Goal: Transaction & Acquisition: Book appointment/travel/reservation

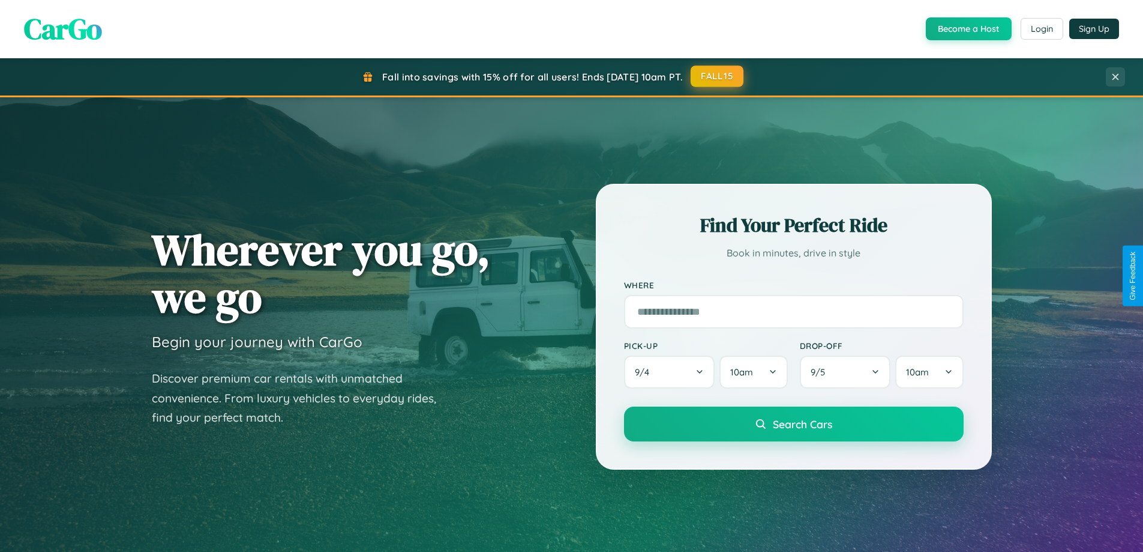
click at [718, 76] on button "FALL15" at bounding box center [717, 76] width 53 height 22
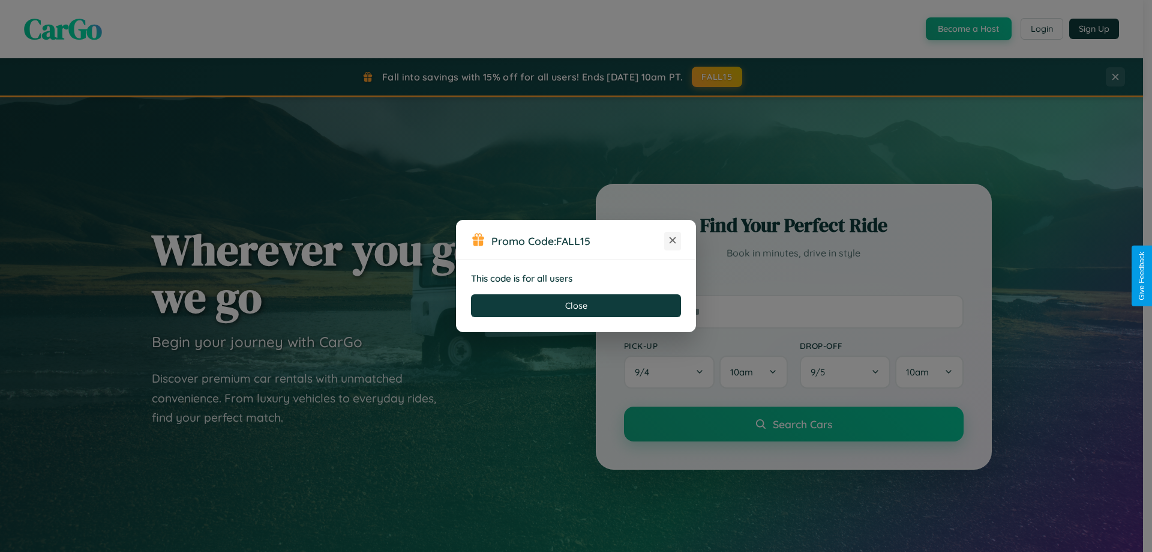
click at [673, 241] on icon at bounding box center [673, 240] width 12 height 12
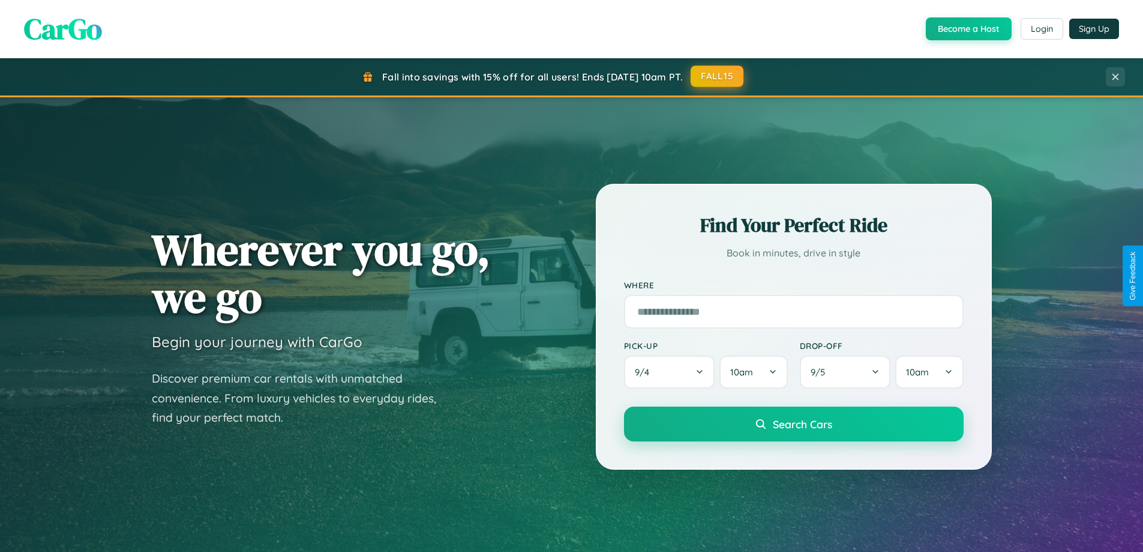
click at [718, 76] on button "FALL15" at bounding box center [717, 76] width 53 height 22
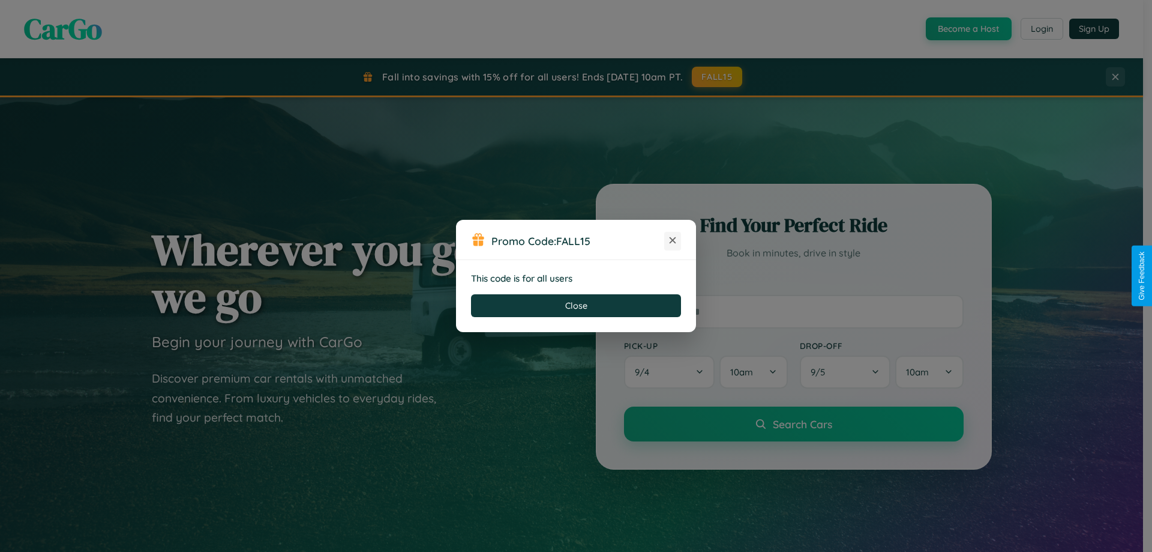
click at [673, 241] on icon at bounding box center [673, 240] width 12 height 12
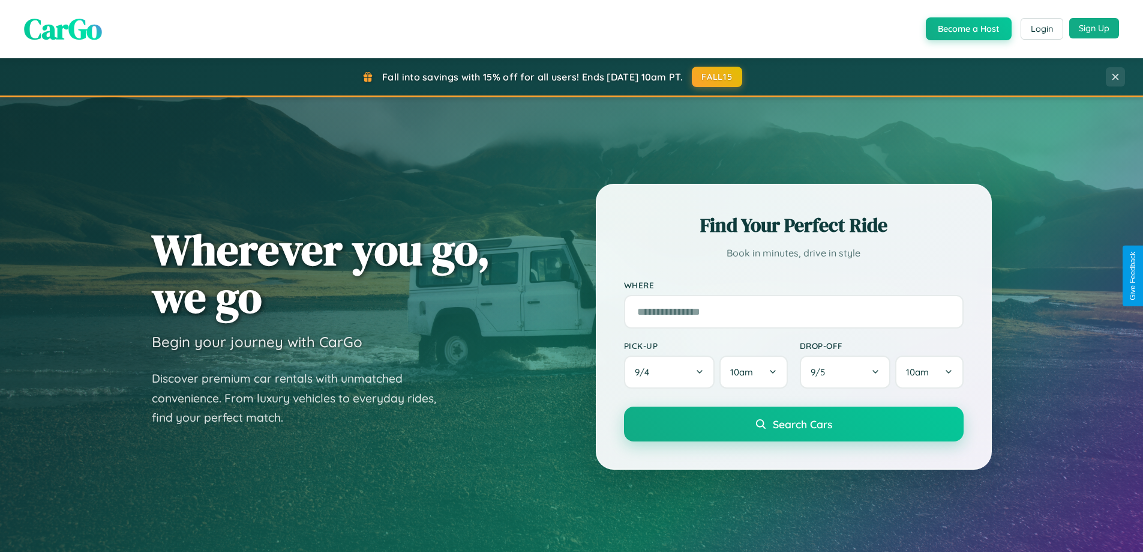
click at [1094, 28] on button "Sign Up" at bounding box center [1095, 28] width 50 height 20
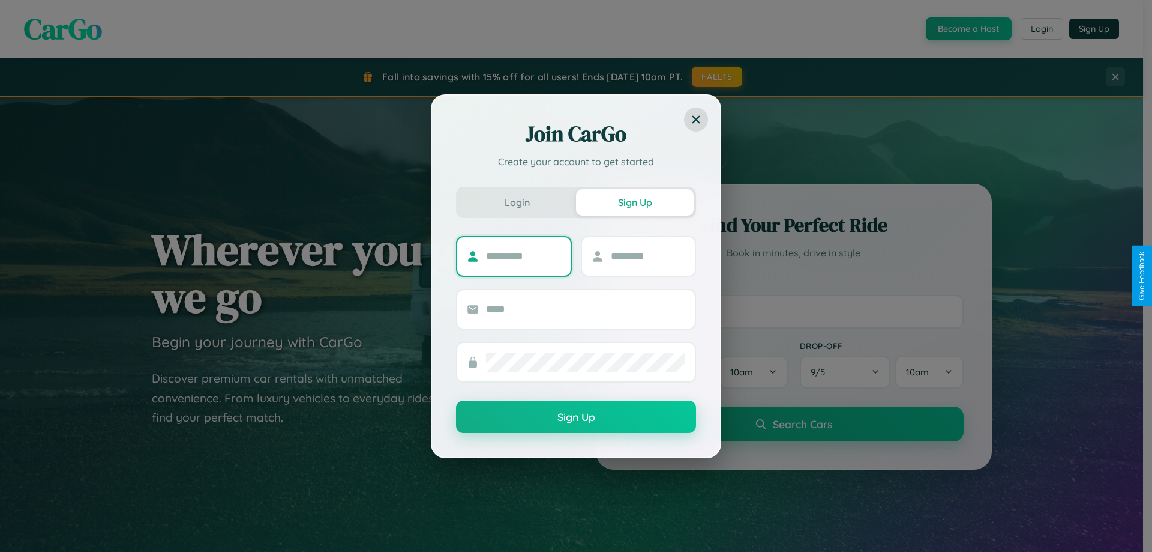
click at [523, 256] on input "text" at bounding box center [523, 256] width 75 height 19
type input "*****"
click at [648, 256] on input "text" at bounding box center [648, 256] width 75 height 19
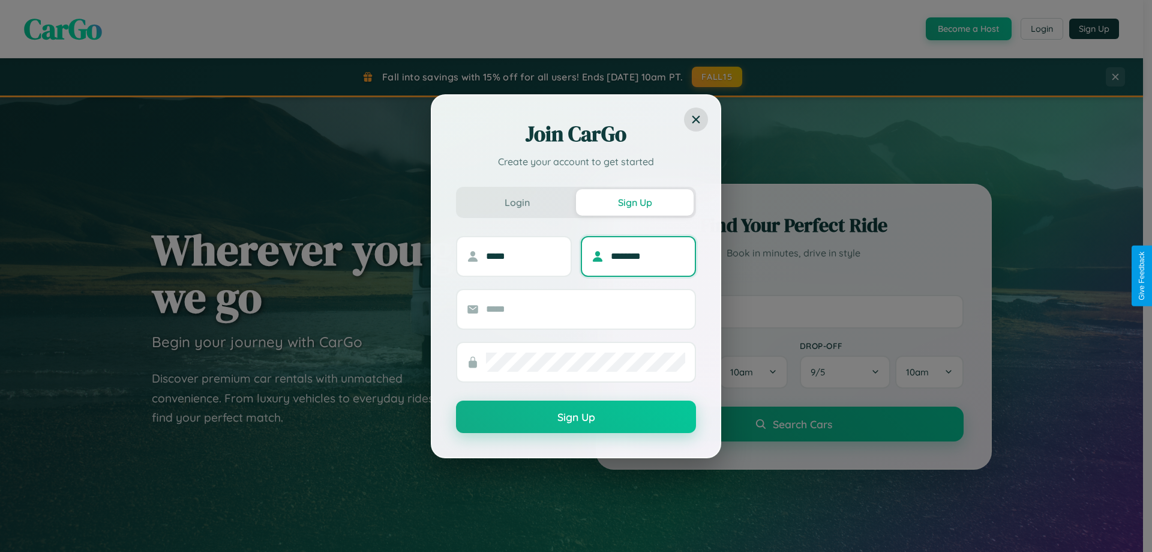
type input "********"
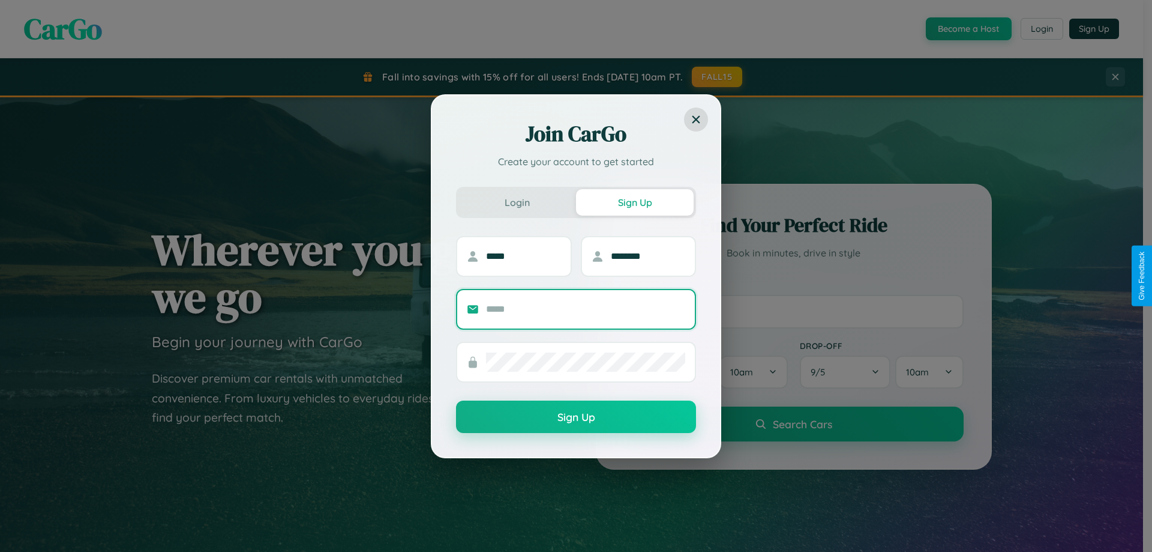
click at [586, 309] on input "text" at bounding box center [585, 309] width 199 height 19
type input "**********"
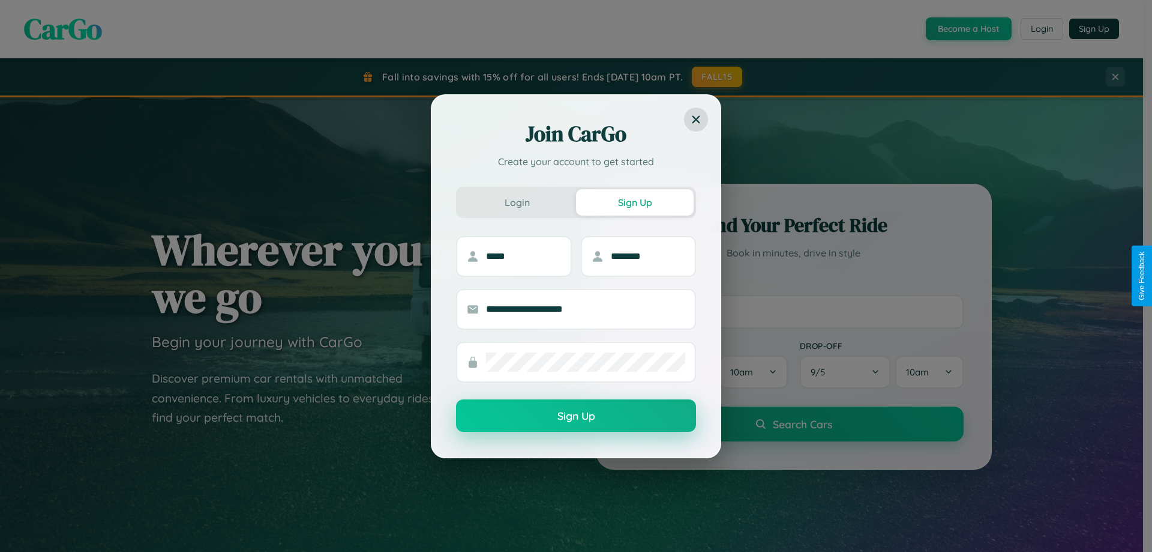
click at [576, 416] on button "Sign Up" at bounding box center [576, 415] width 240 height 32
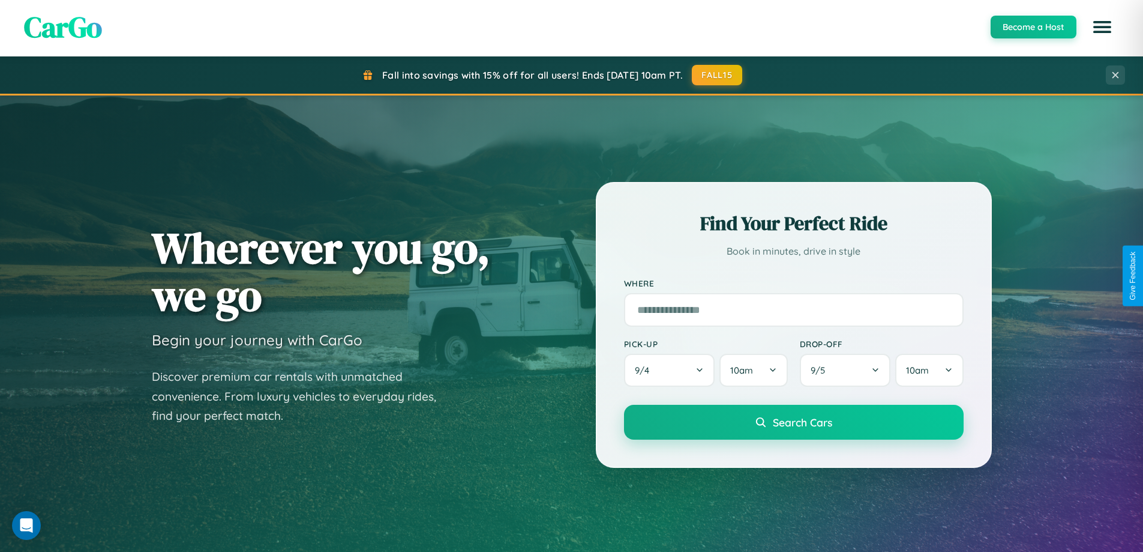
scroll to position [1929, 0]
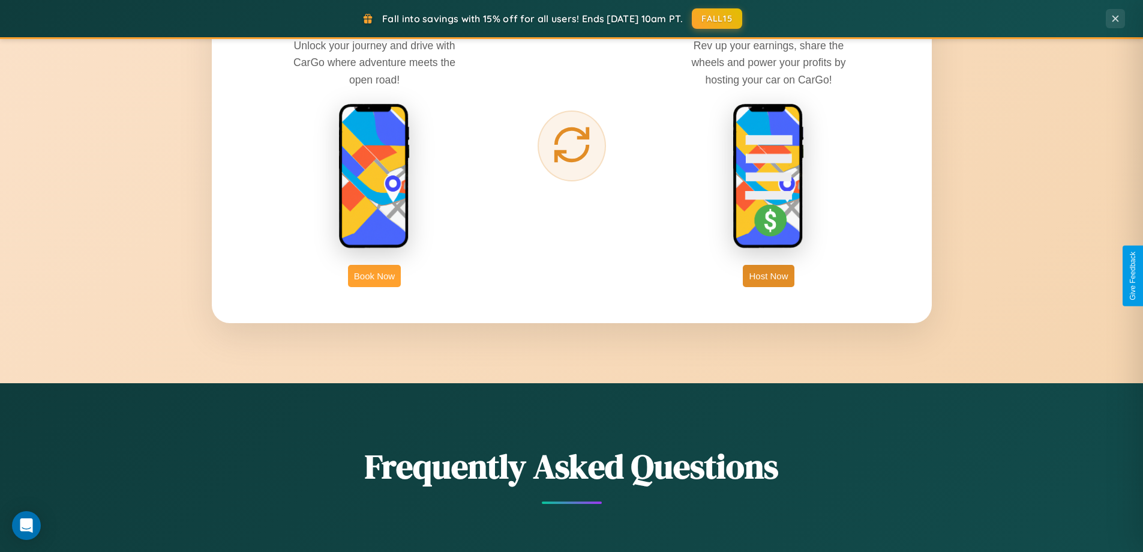
click at [375, 276] on button "Book Now" at bounding box center [374, 276] width 53 height 22
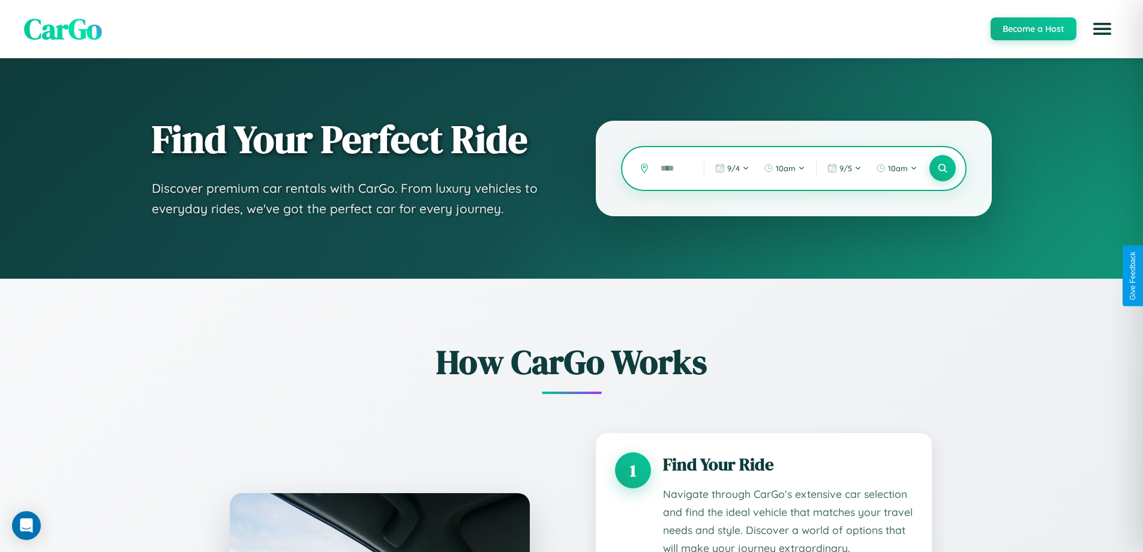
click at [673, 168] on input "text" at bounding box center [673, 168] width 37 height 21
click at [942, 168] on icon at bounding box center [942, 168] width 11 height 11
